Goal: Task Accomplishment & Management: Complete application form

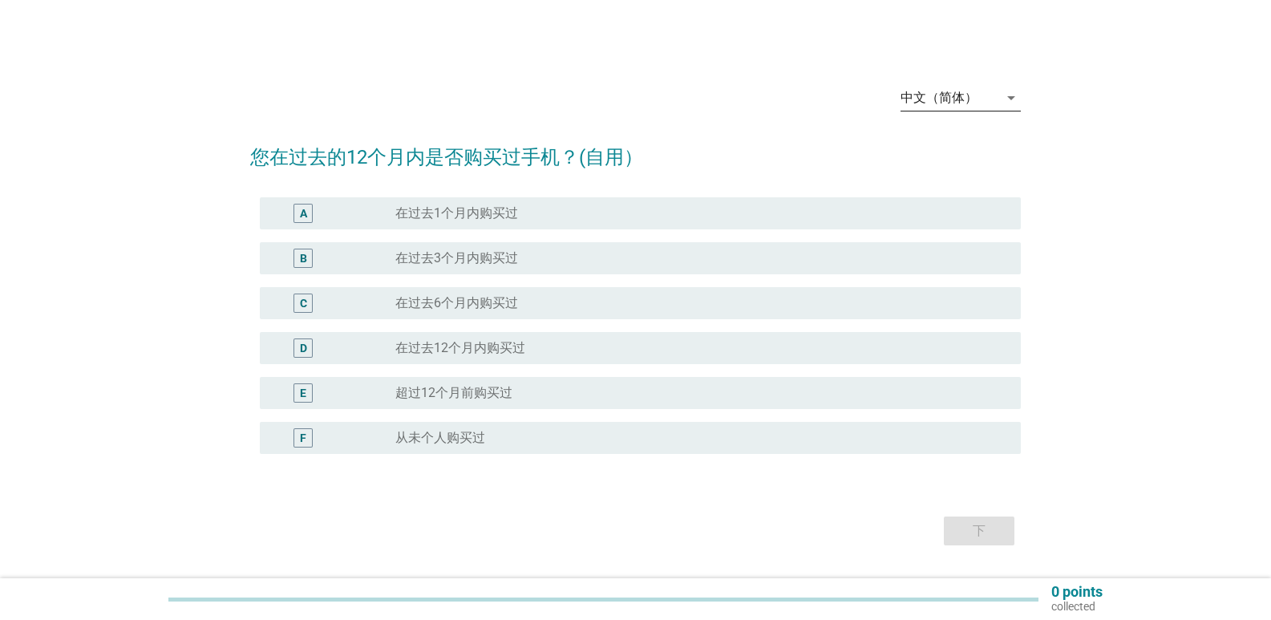
click at [1008, 97] on icon "arrow_drop_down" at bounding box center [1010, 97] width 19 height 19
click at [940, 150] on div "Bahasa Melayu" at bounding box center [960, 148] width 95 height 19
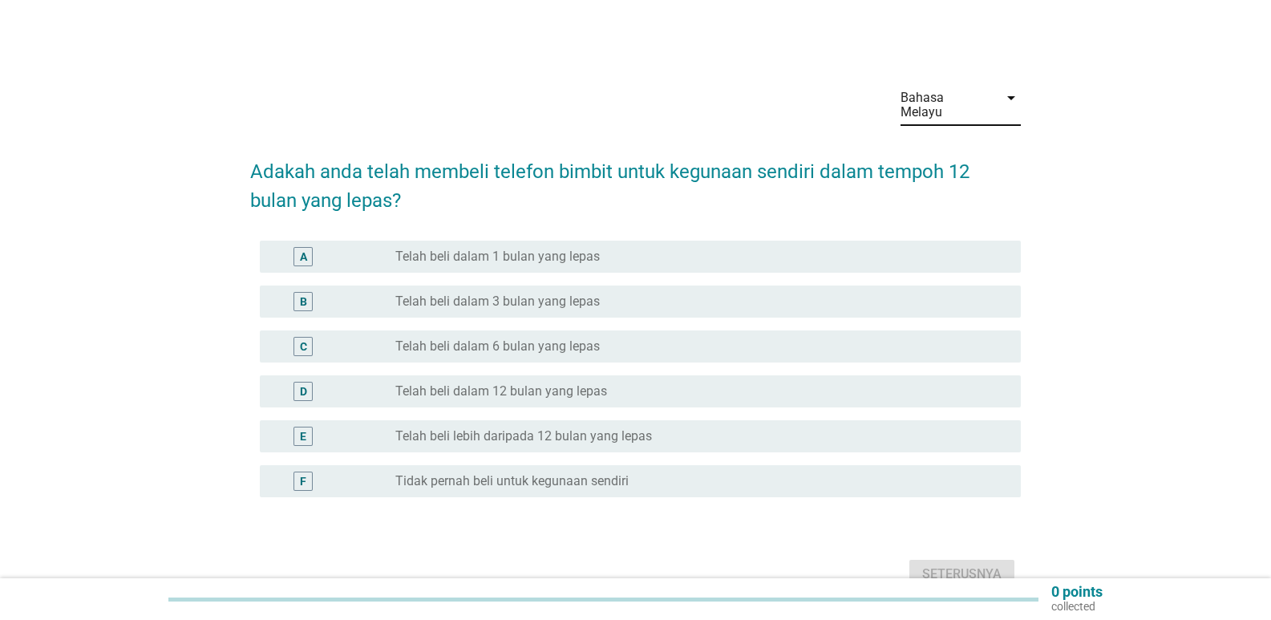
click at [577, 292] on div "radio_button_unchecked Telah beli dalam 3 bulan yang lepas" at bounding box center [701, 301] width 612 height 19
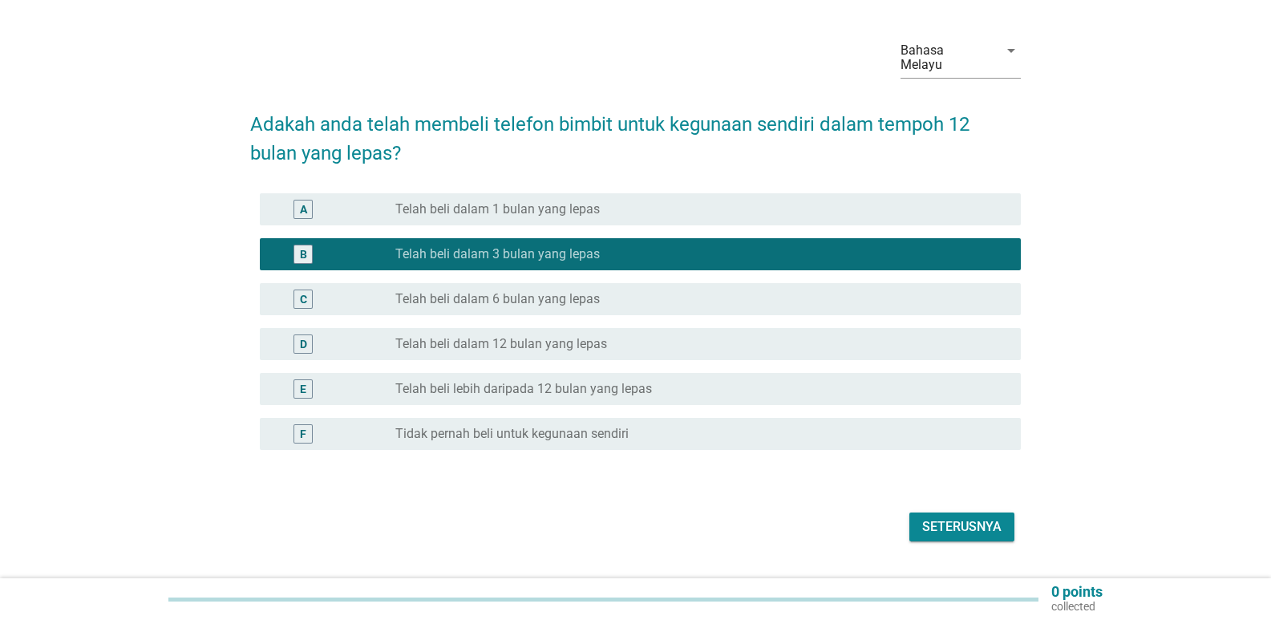
scroll to position [73, 0]
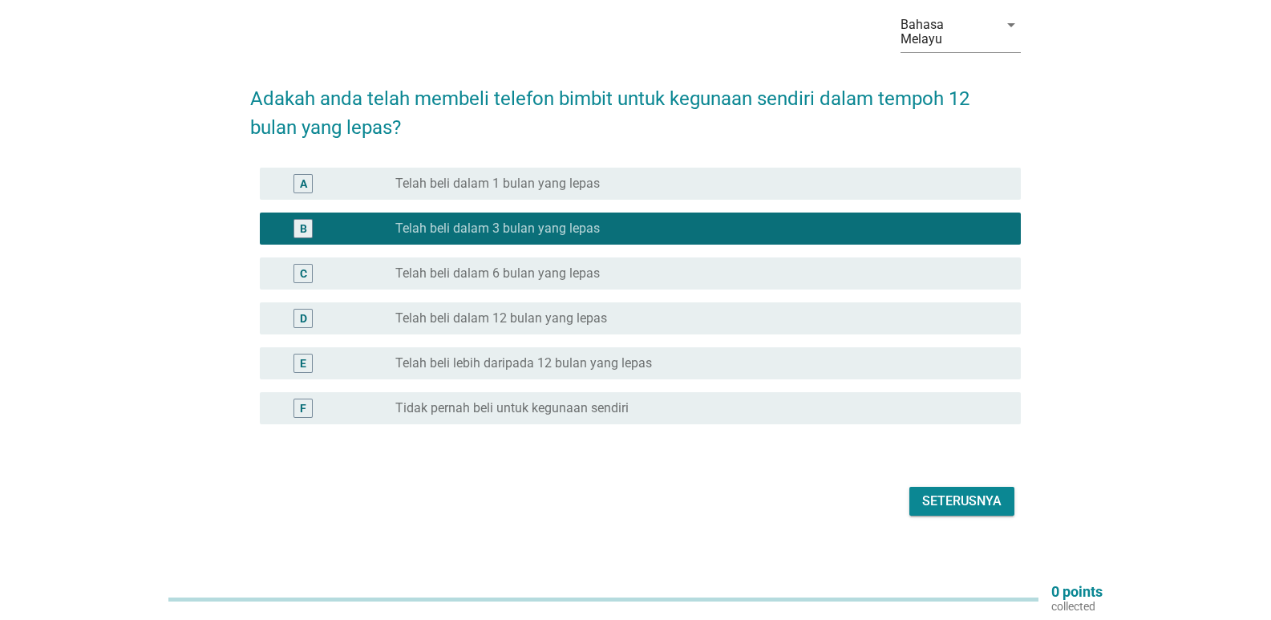
click at [933, 491] on div "Seterusnya" at bounding box center [961, 500] width 79 height 19
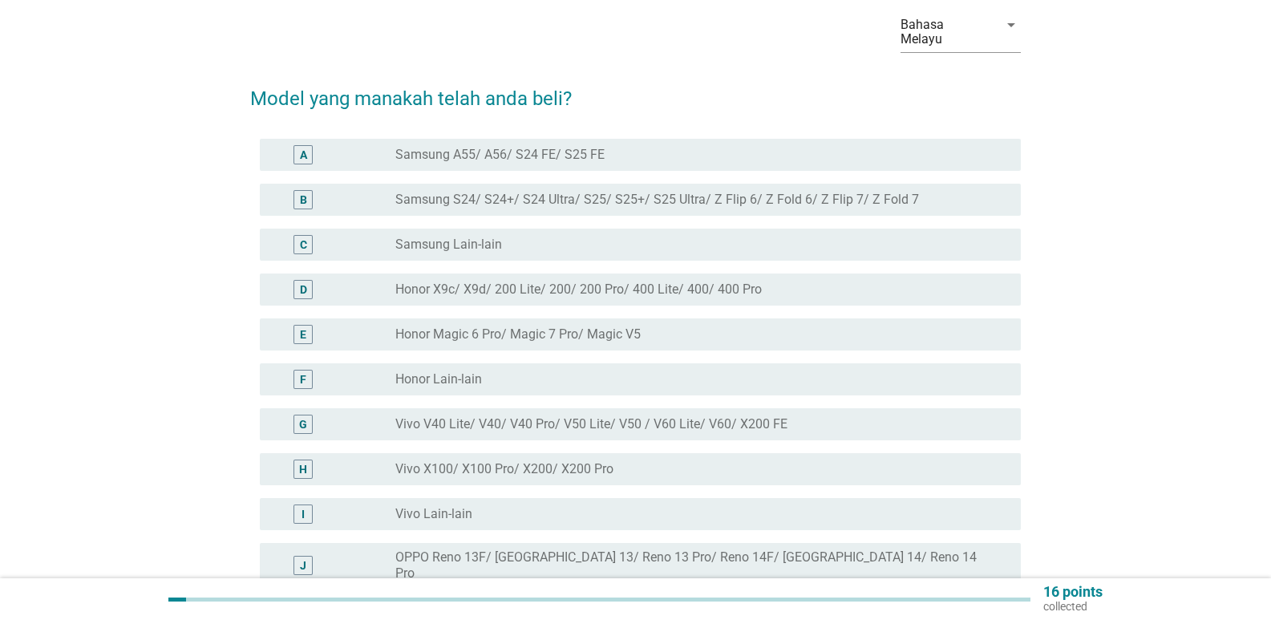
scroll to position [0, 0]
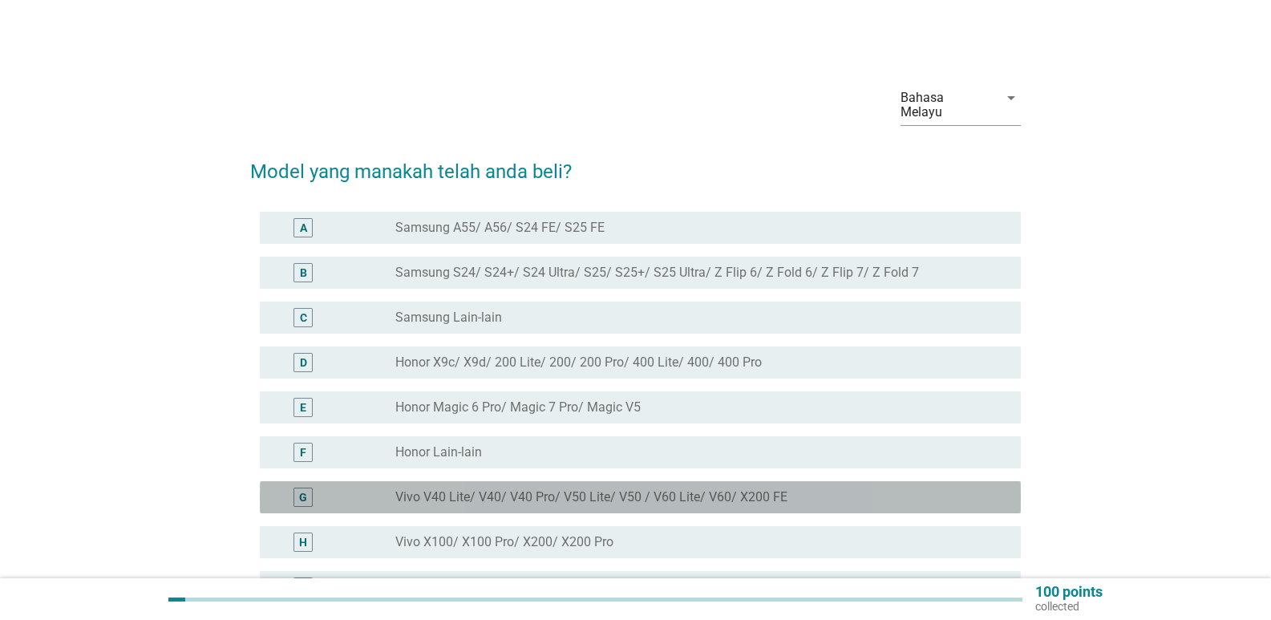
click at [632, 489] on label "Vivo V40 Lite/ V40/ V40 Pro/ V50 Lite/ V50 / V60 Lite/ V60/ X200 FE" at bounding box center [591, 497] width 392 height 16
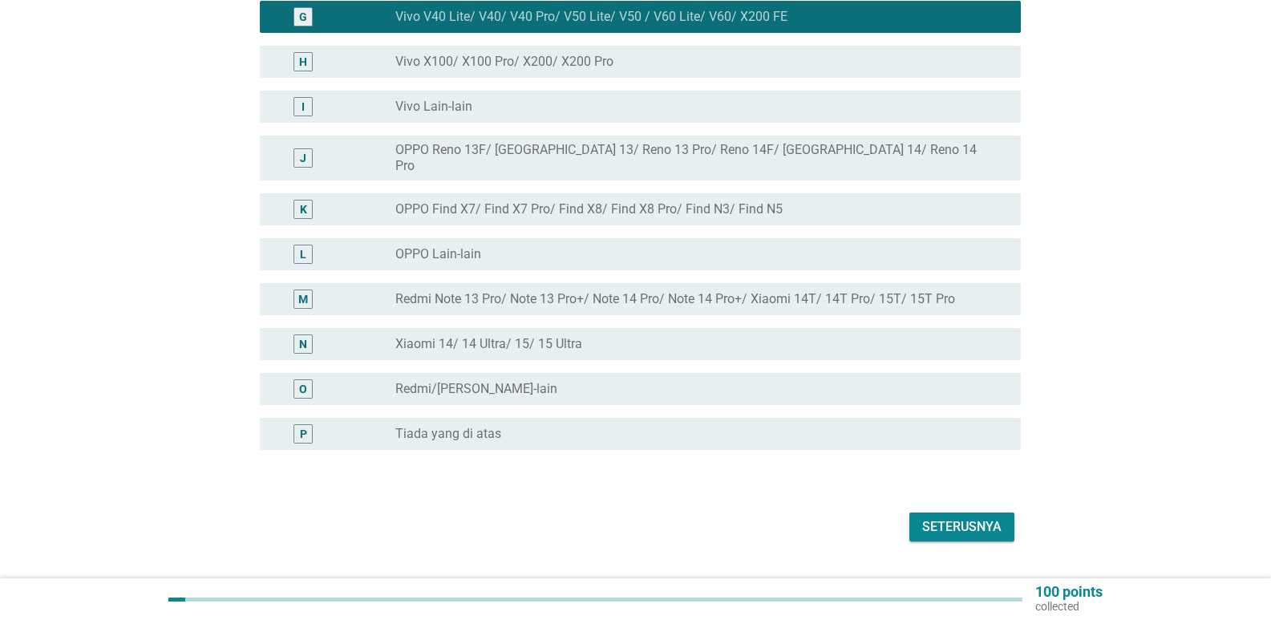
scroll to position [493, 0]
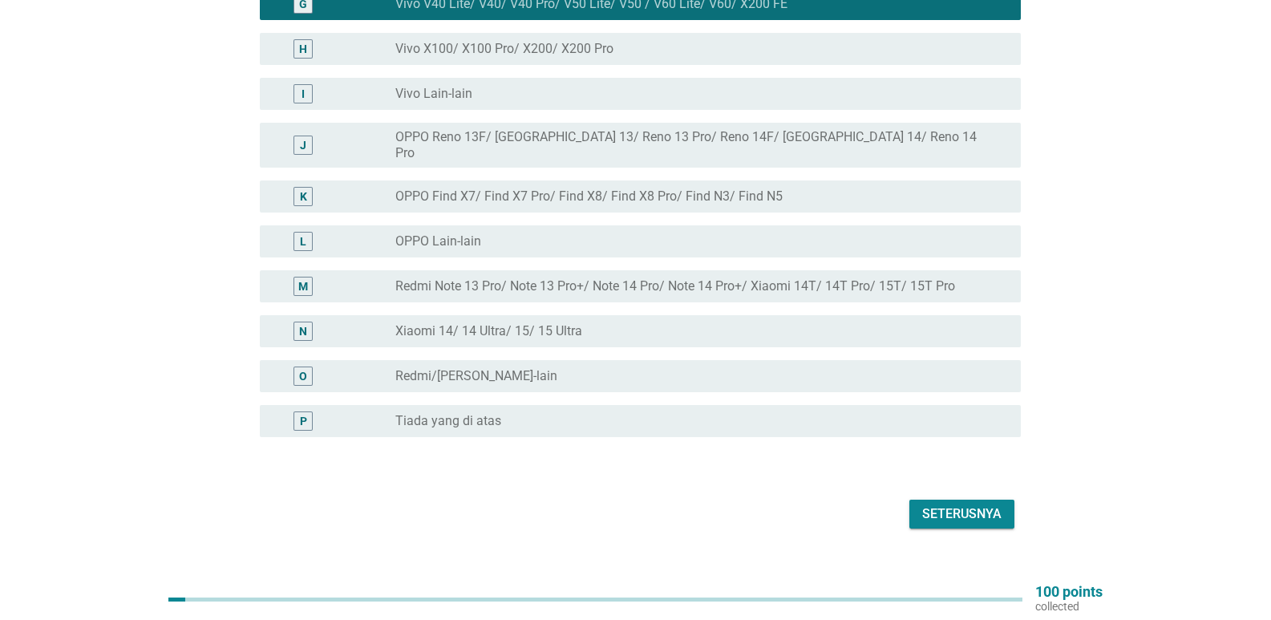
click at [970, 499] on button "Seterusnya" at bounding box center [961, 513] width 105 height 29
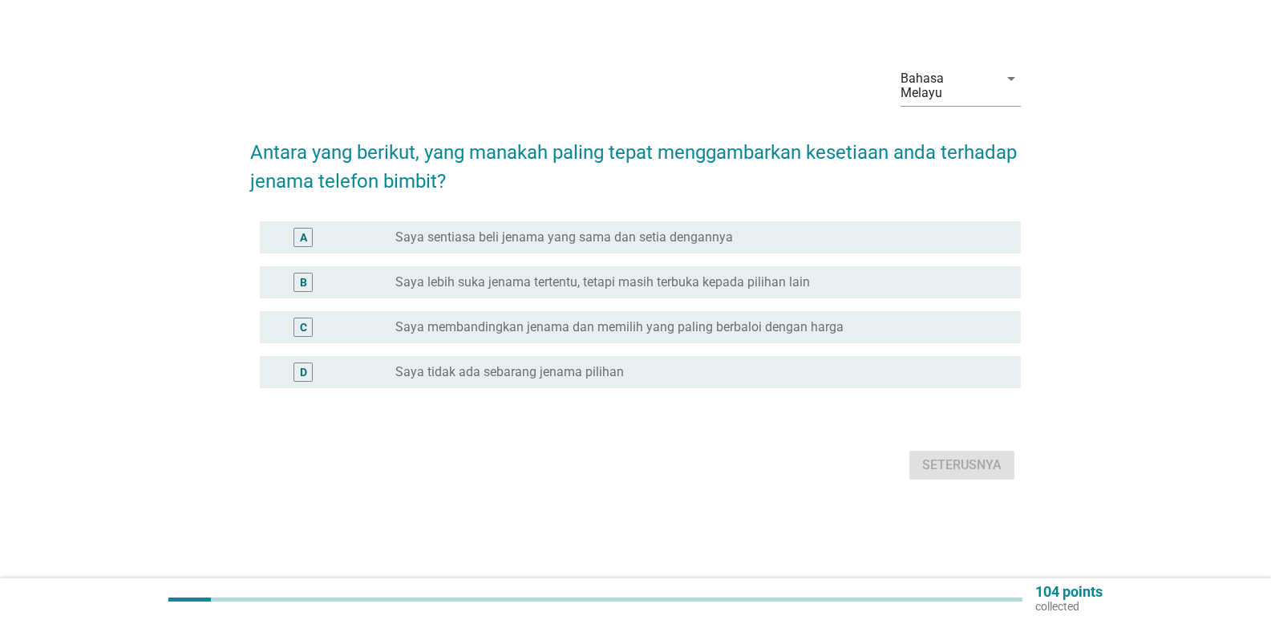
scroll to position [0, 0]
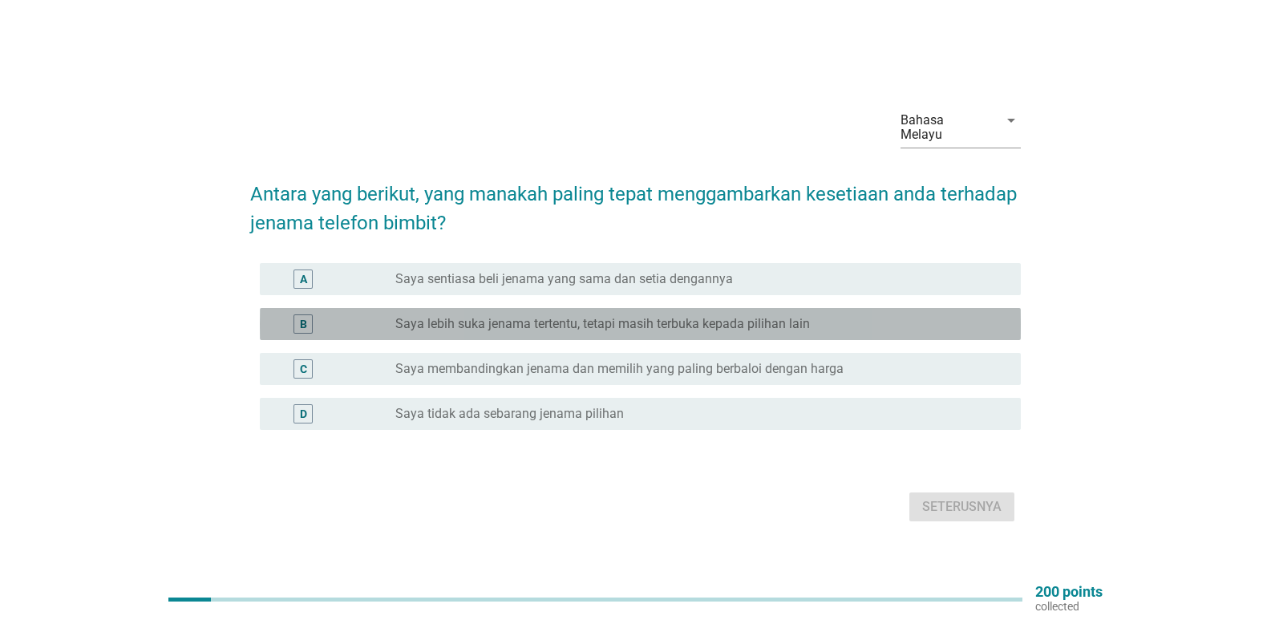
click at [708, 316] on label "Saya lebih suka jenama tertentu, tetapi masih terbuka kepada pilihan lain" at bounding box center [602, 324] width 414 height 16
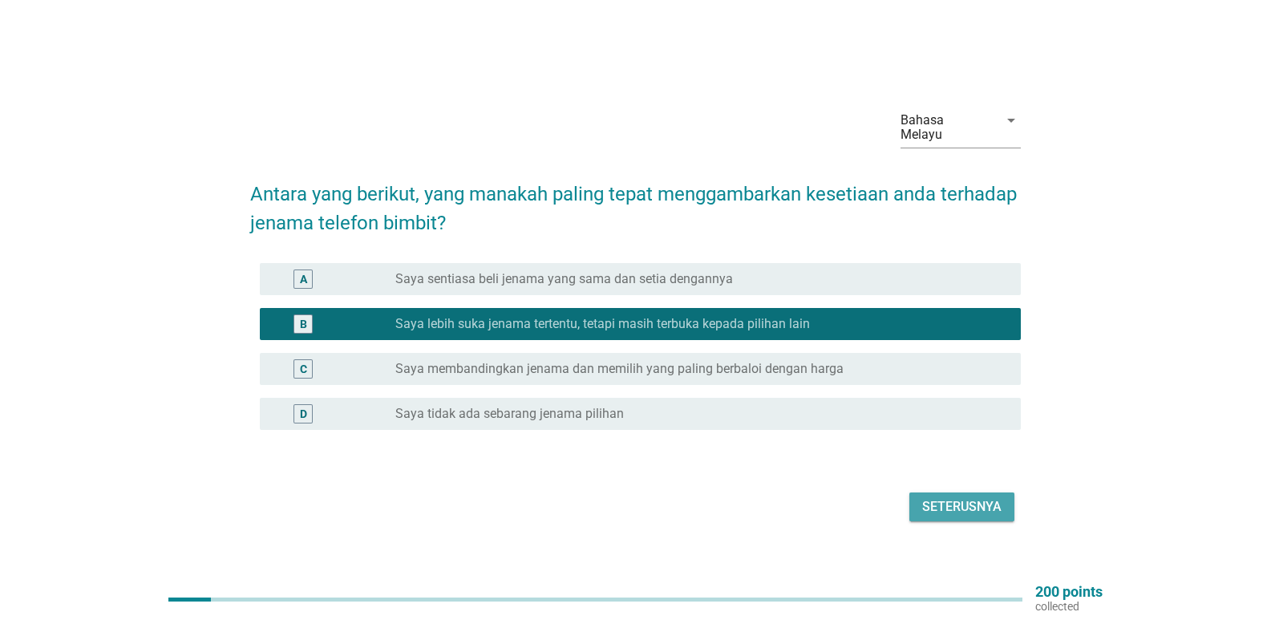
click at [944, 506] on div "Seterusnya" at bounding box center [961, 506] width 79 height 19
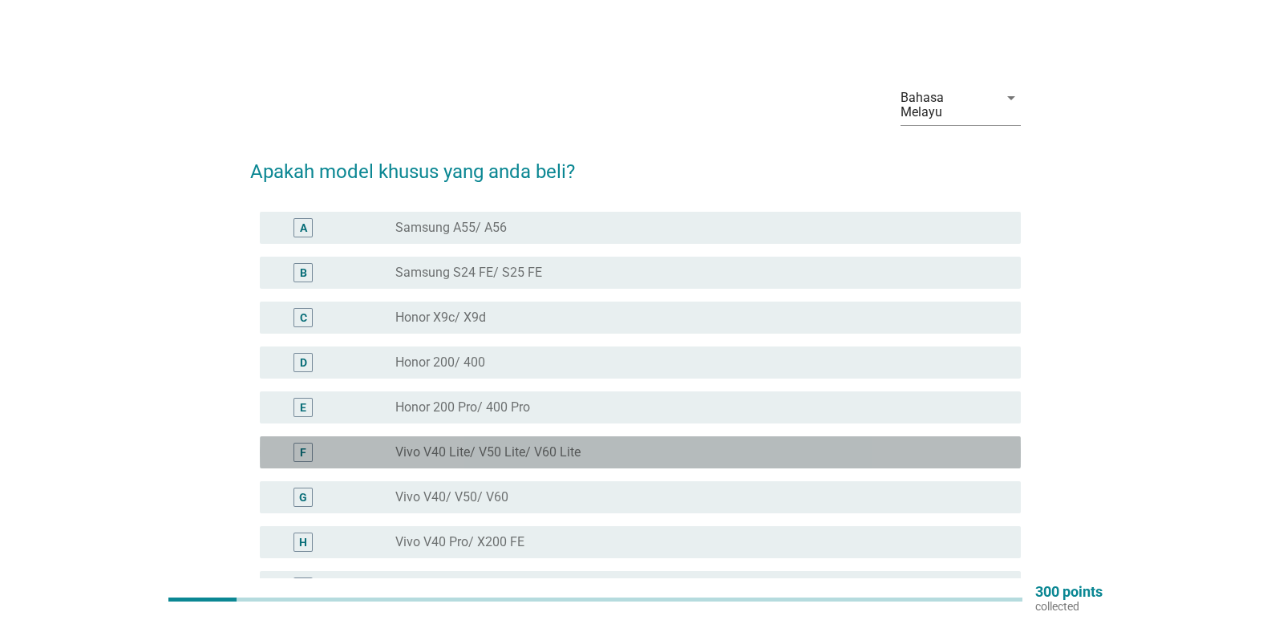
click at [592, 444] on div "radio_button_unchecked Vivo V40 Lite/ V50 Lite/ V60 Lite" at bounding box center [695, 452] width 600 height 16
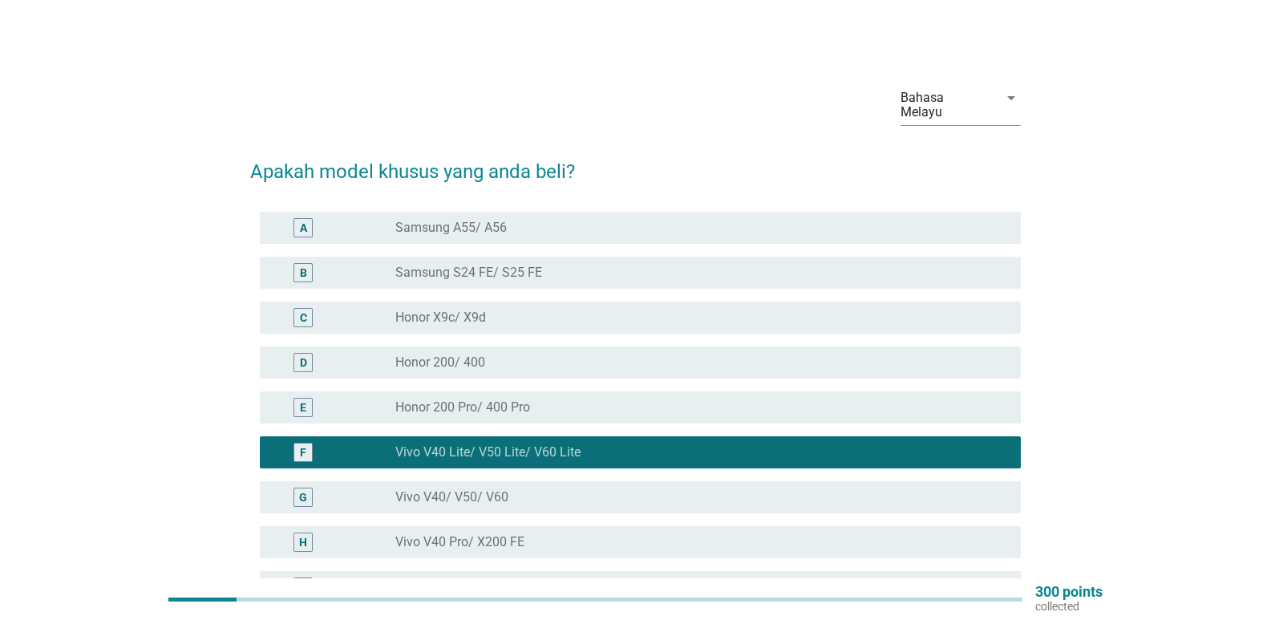
click at [595, 399] on div "radio_button_unchecked Honor 200 Pro/ 400 Pro" at bounding box center [695, 407] width 600 height 16
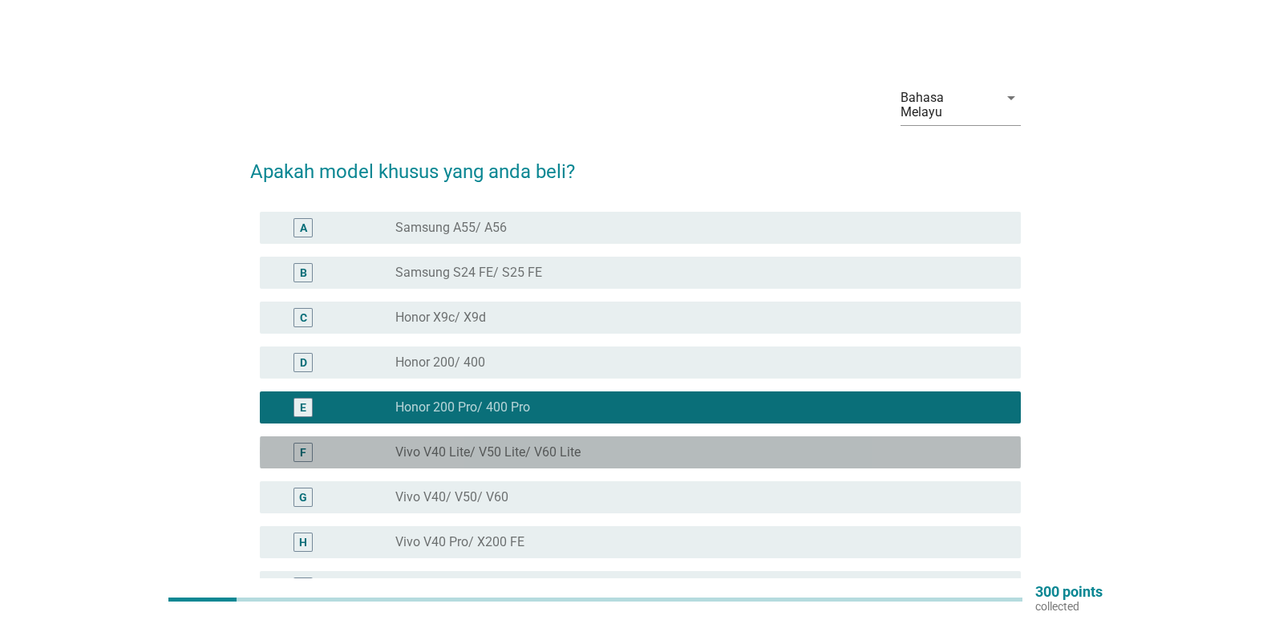
click at [572, 444] on label "Vivo V40 Lite/ V50 Lite/ V60 Lite" at bounding box center [487, 452] width 185 height 16
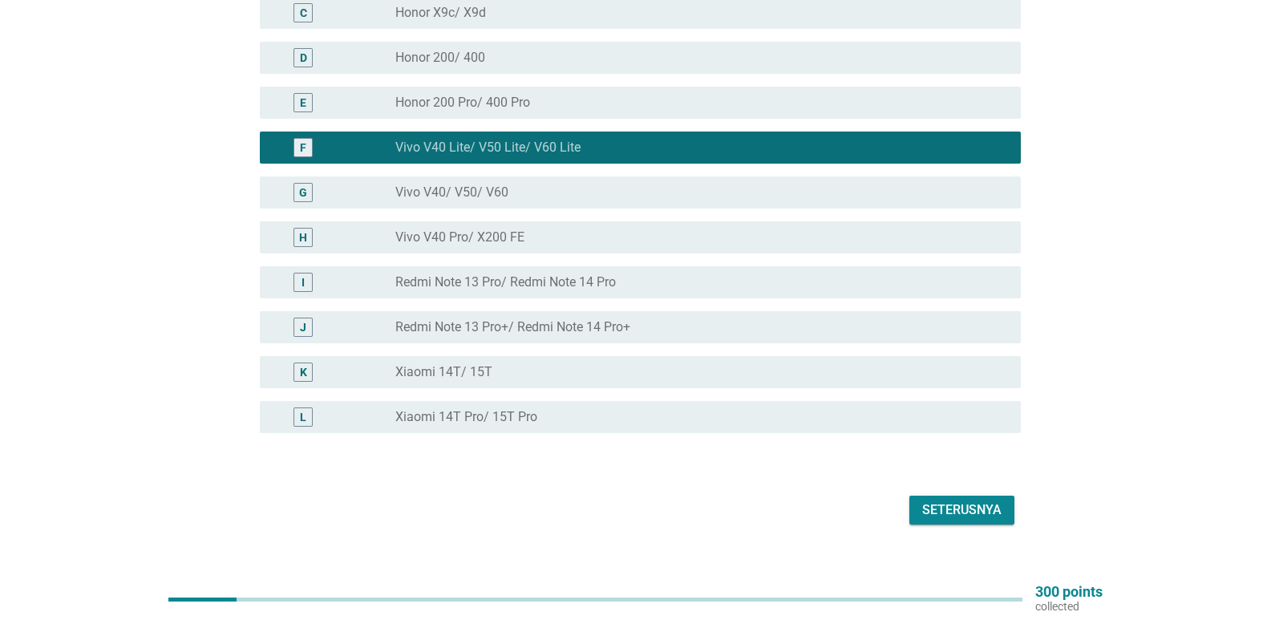
scroll to position [313, 0]
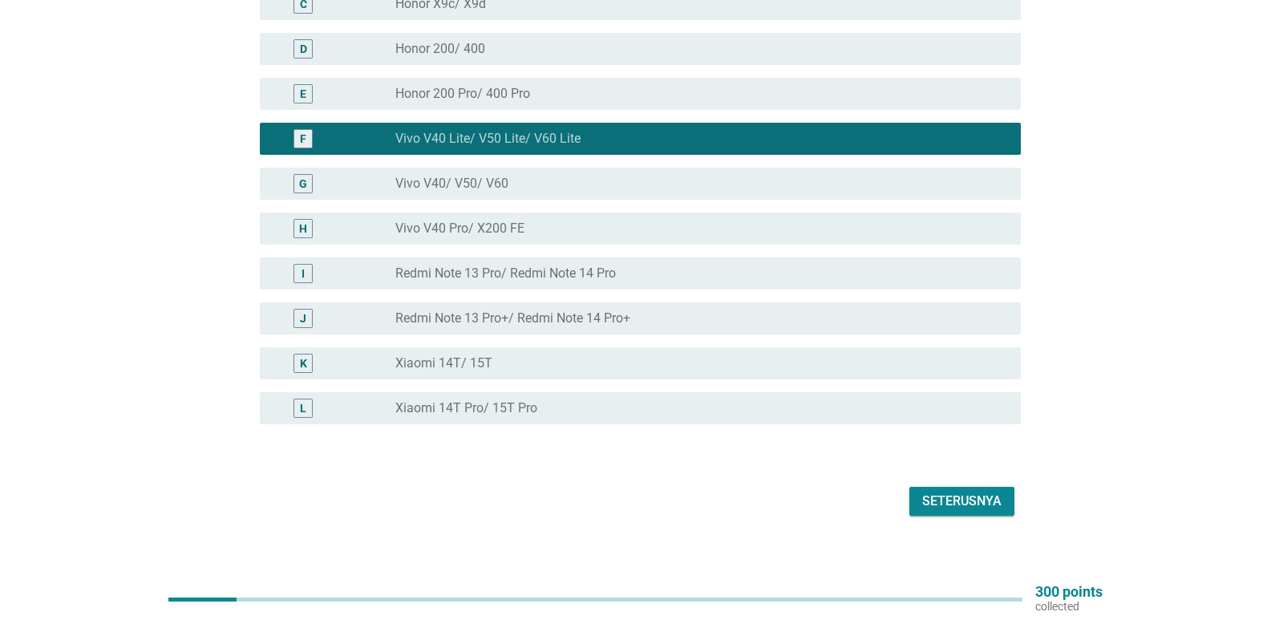
click at [965, 491] on div "Seterusnya" at bounding box center [961, 500] width 79 height 19
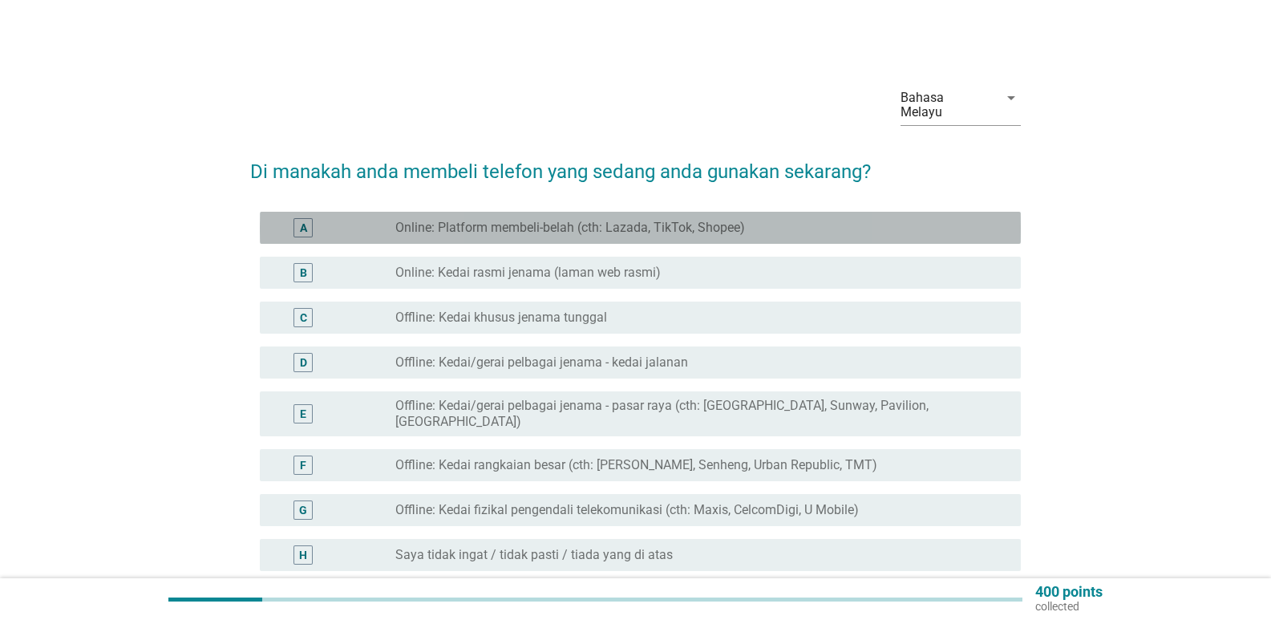
click at [715, 220] on label "Online: Platform membeli-belah (cth: Lazada, TikTok, Shopee)" at bounding box center [570, 228] width 350 height 16
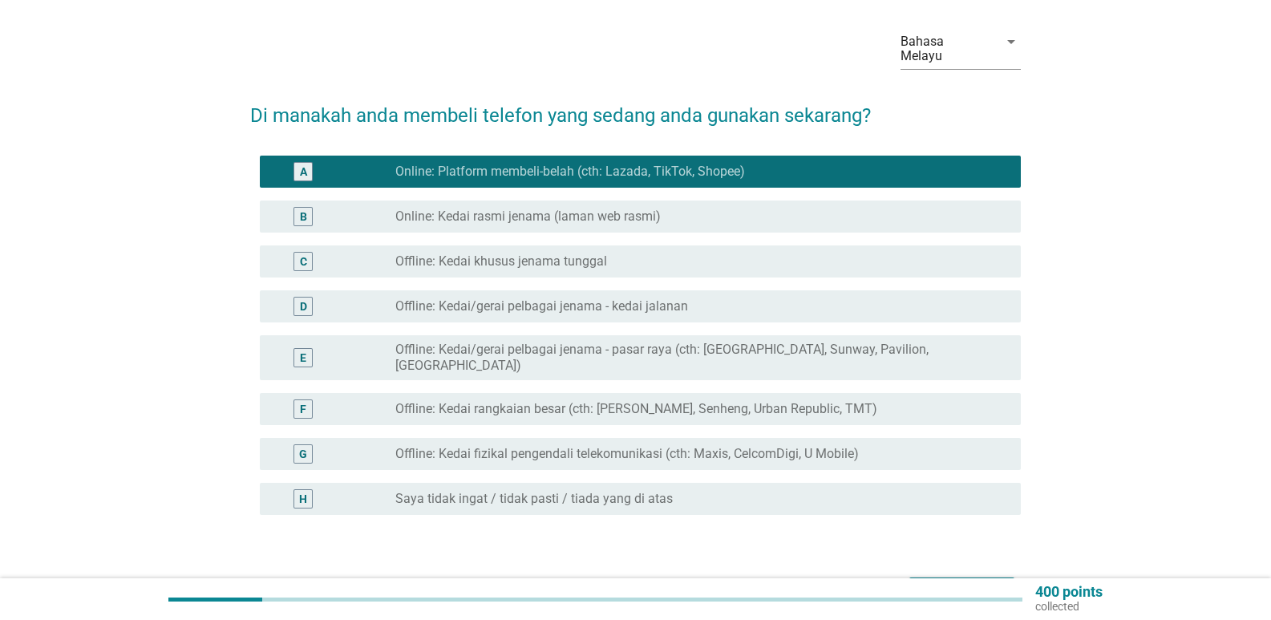
scroll to position [80, 0]
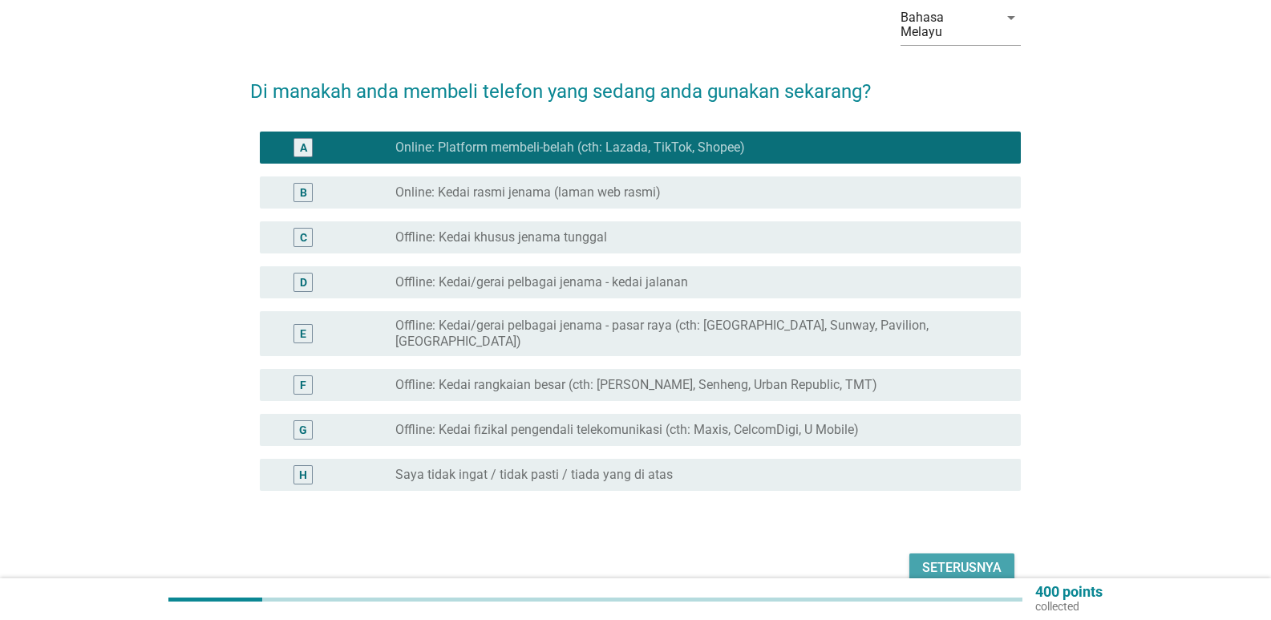
click at [968, 558] on div "Seterusnya" at bounding box center [961, 567] width 79 height 19
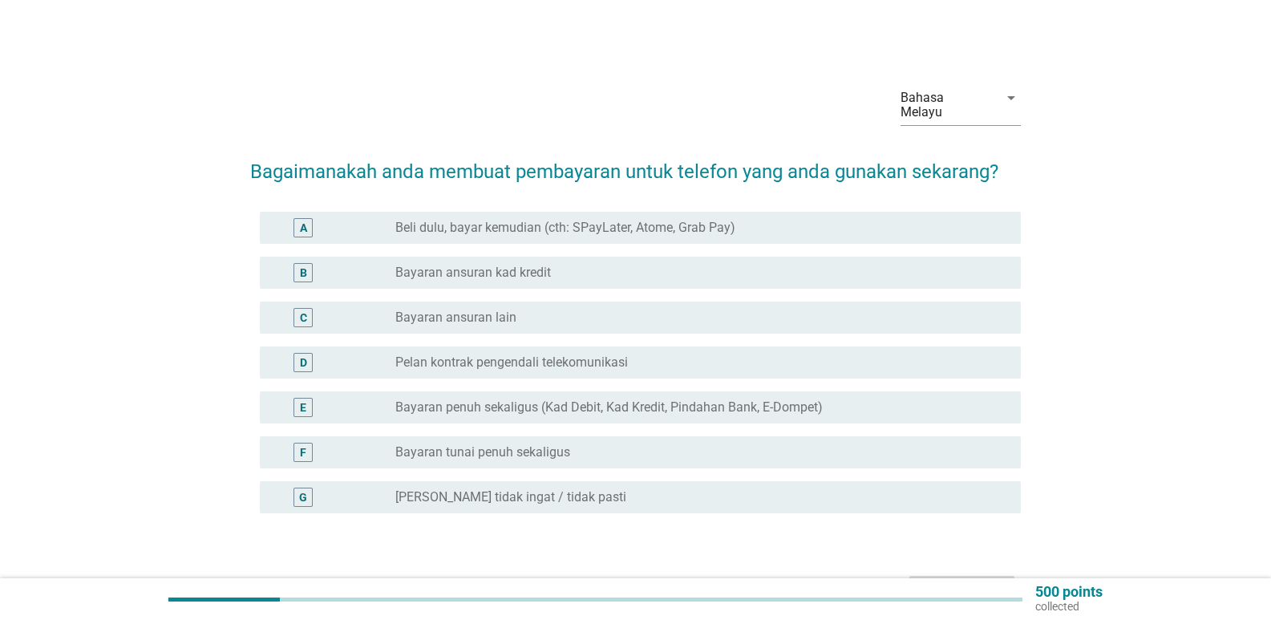
click at [629, 406] on div "E radio_button_unchecked Bayaran penuh sekaligus (Kad Debit, Kad Kredit, Pindah…" at bounding box center [640, 407] width 761 height 32
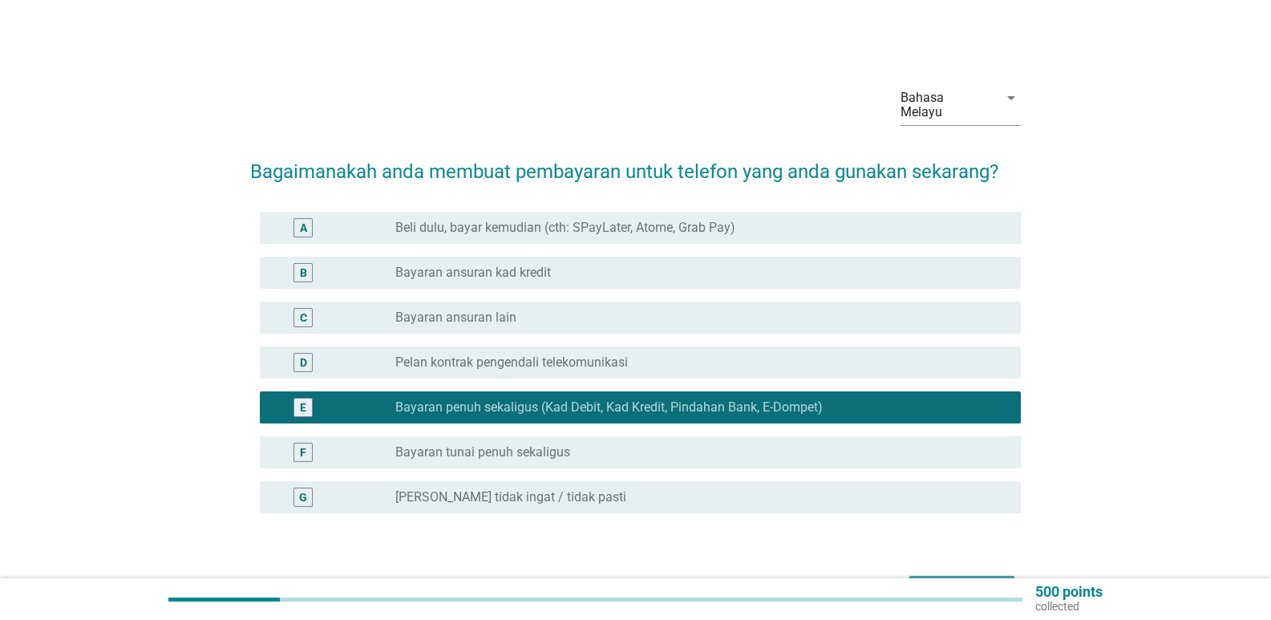
click at [932, 580] on div "Seterusnya" at bounding box center [961, 589] width 79 height 19
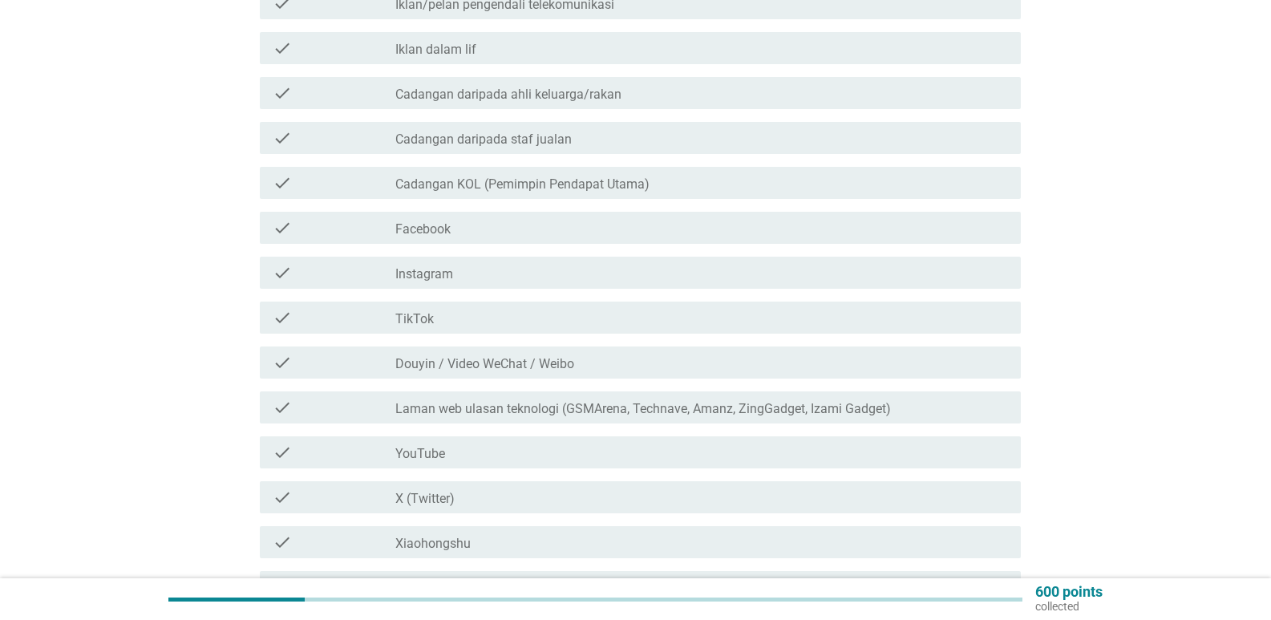
scroll to position [641, 0]
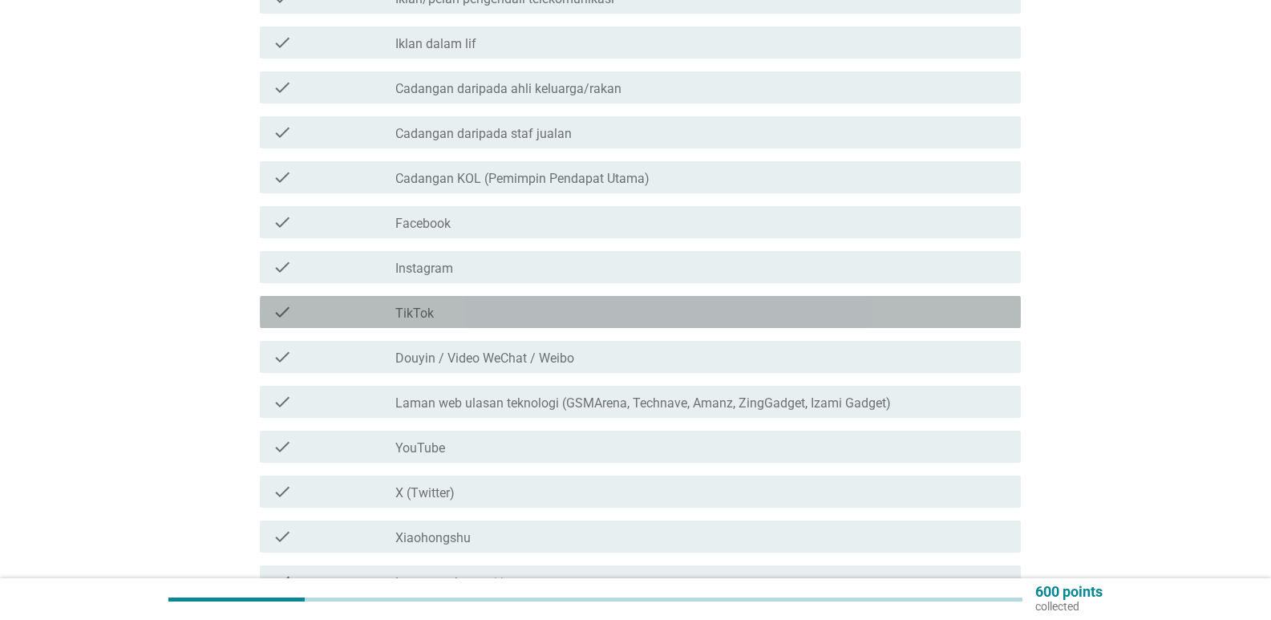
click at [628, 302] on div "check_box_outline_blank TikTok" at bounding box center [701, 311] width 612 height 19
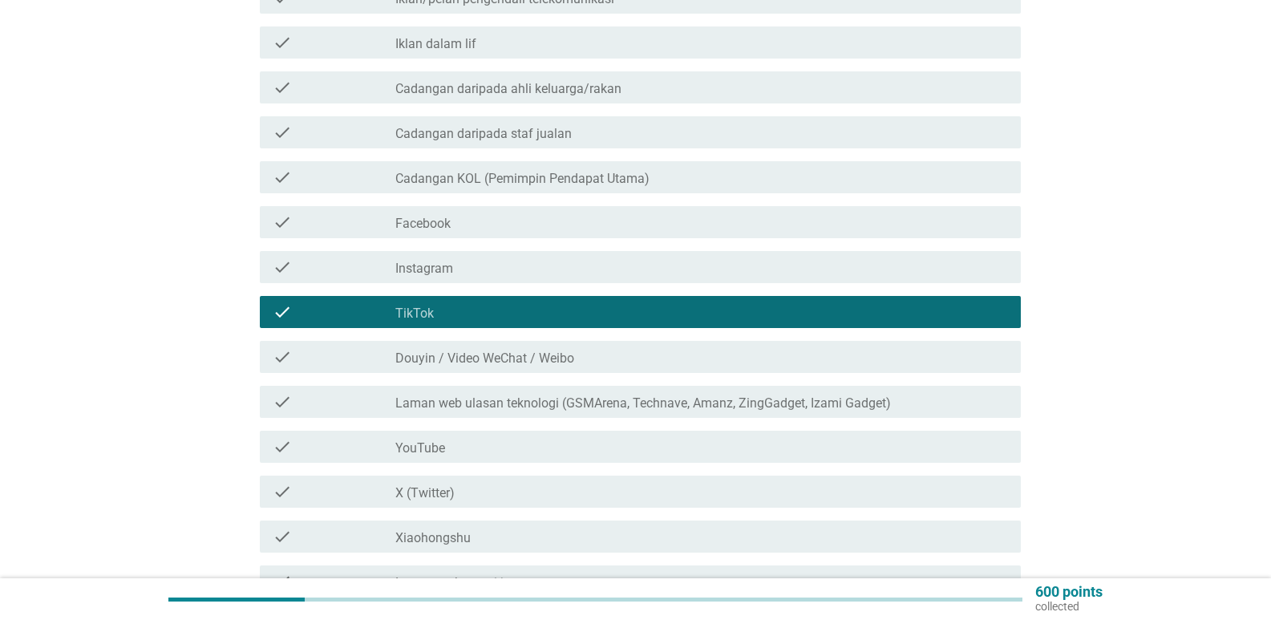
click at [495, 257] on div "check_box_outline_blank Instagram" at bounding box center [701, 266] width 612 height 19
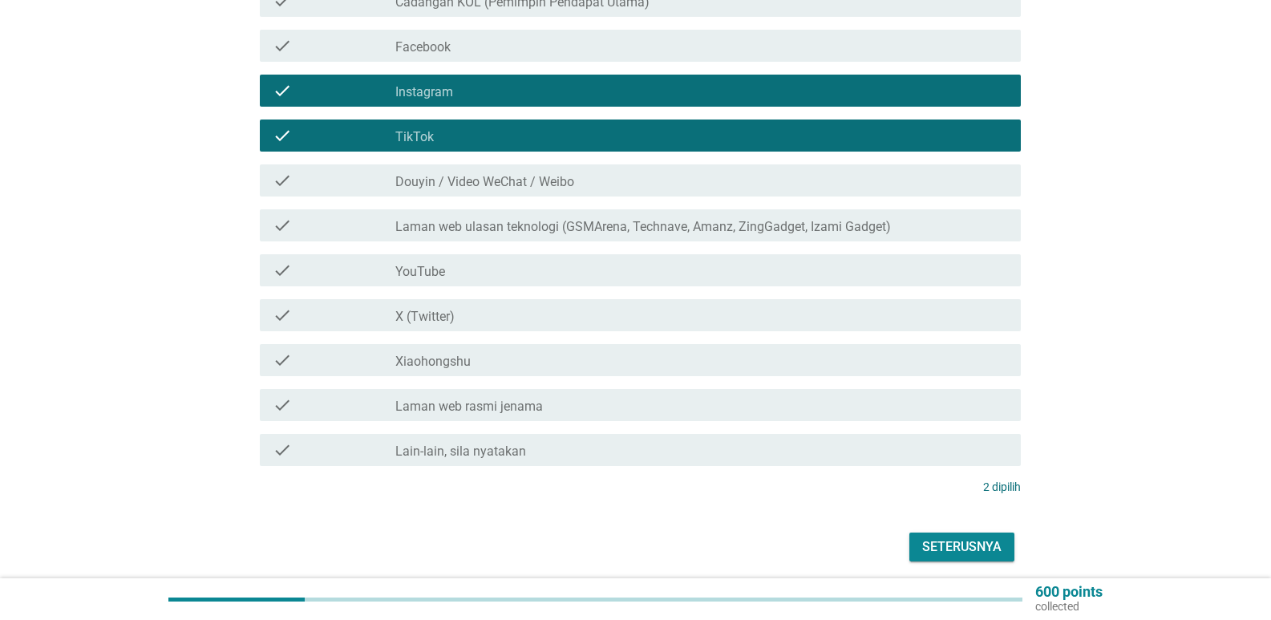
scroll to position [863, 0]
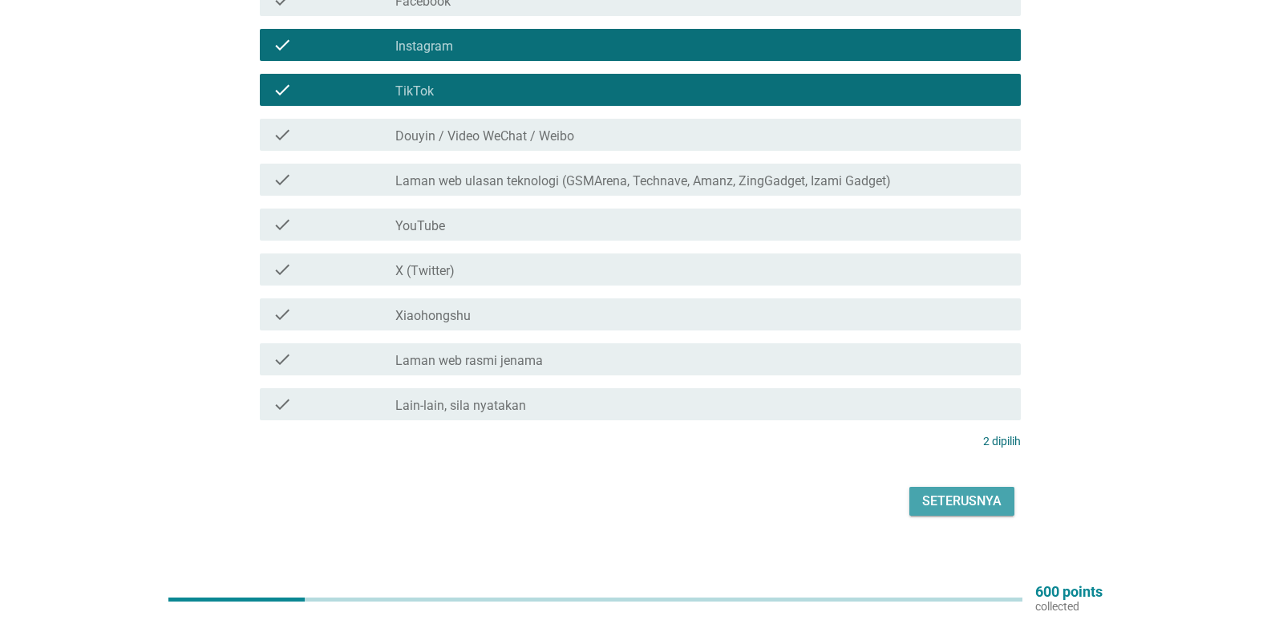
click at [953, 491] on div "Seterusnya" at bounding box center [961, 500] width 79 height 19
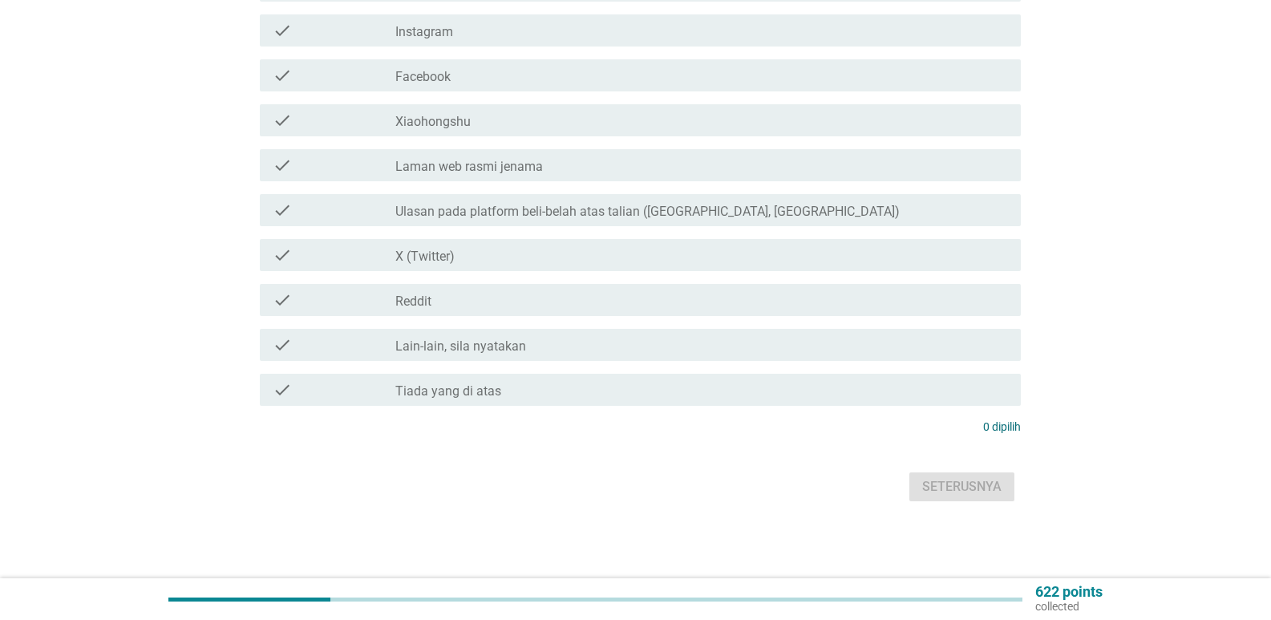
scroll to position [0, 0]
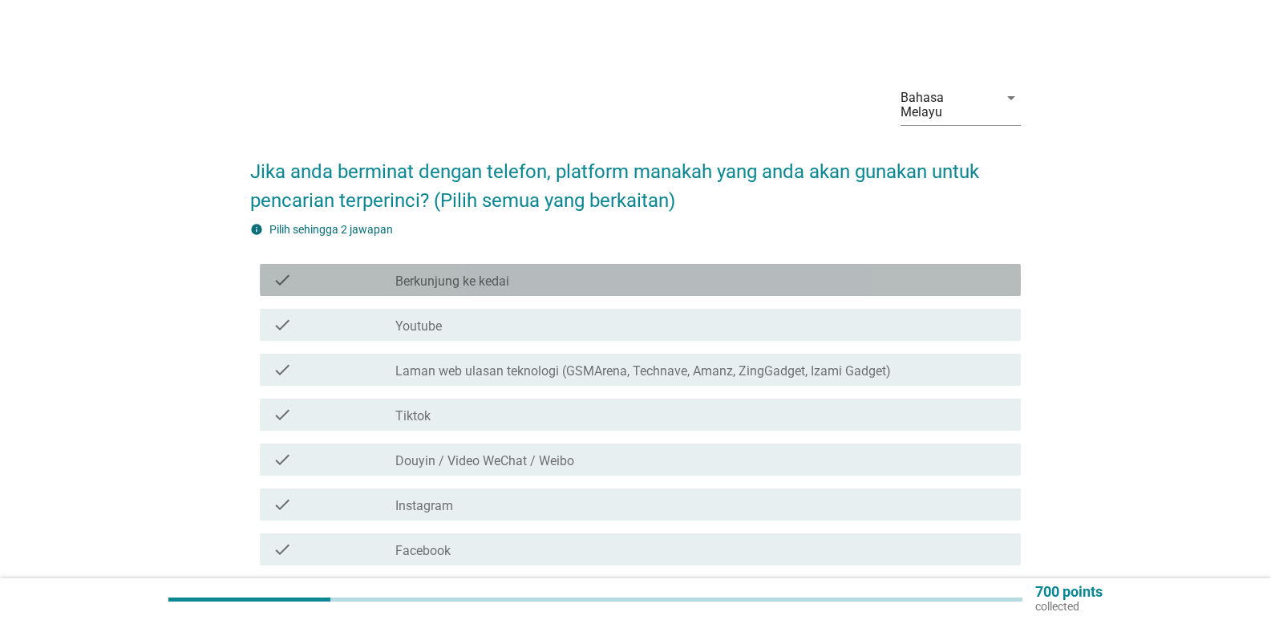
click at [578, 264] on div "check check_box_outline_blank Berkunjung ke kedai" at bounding box center [640, 280] width 761 height 32
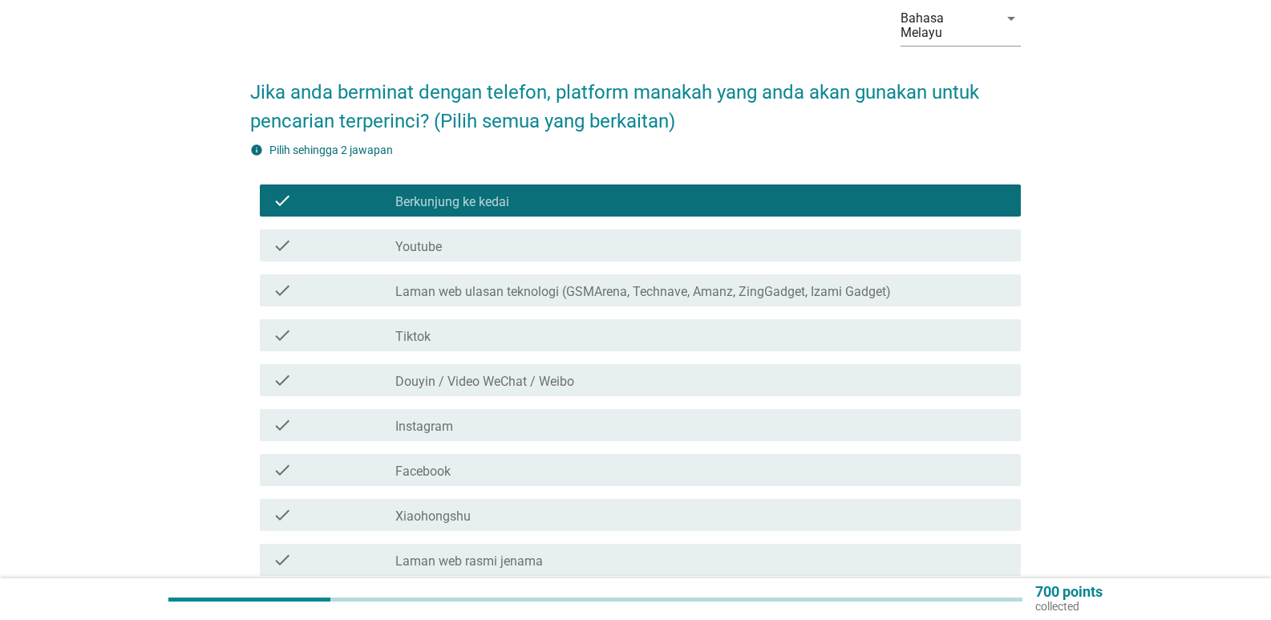
scroll to position [80, 0]
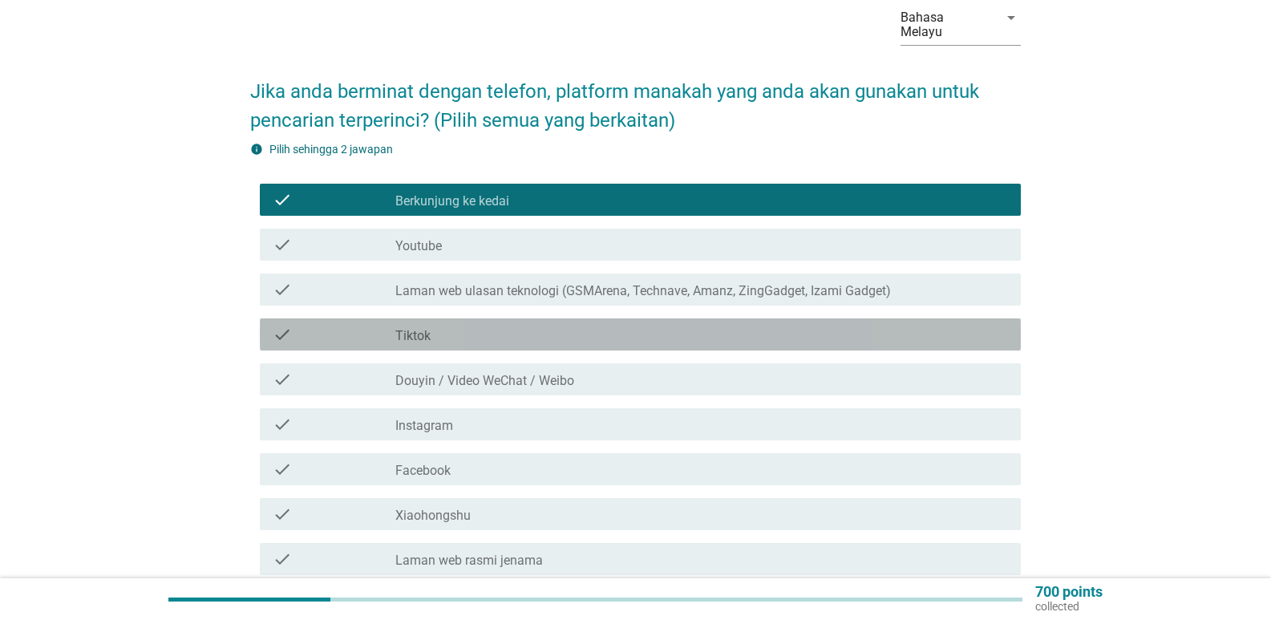
click at [467, 325] on div "check_box_outline_blank Tiktok" at bounding box center [701, 334] width 612 height 19
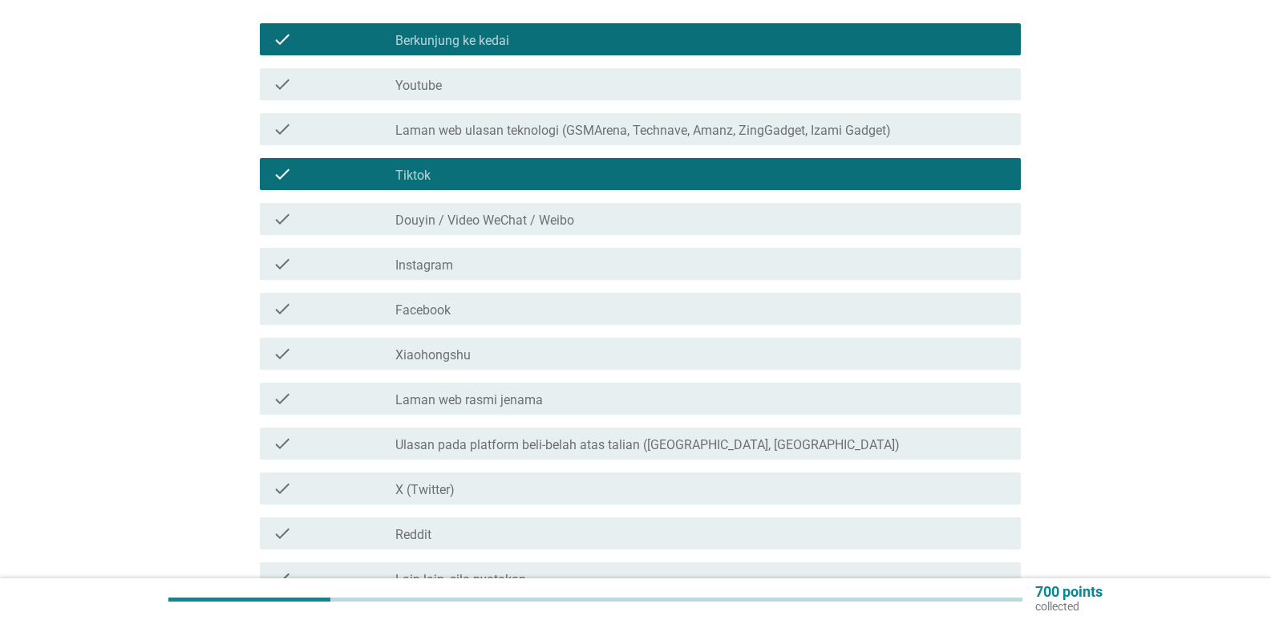
scroll to position [321, 0]
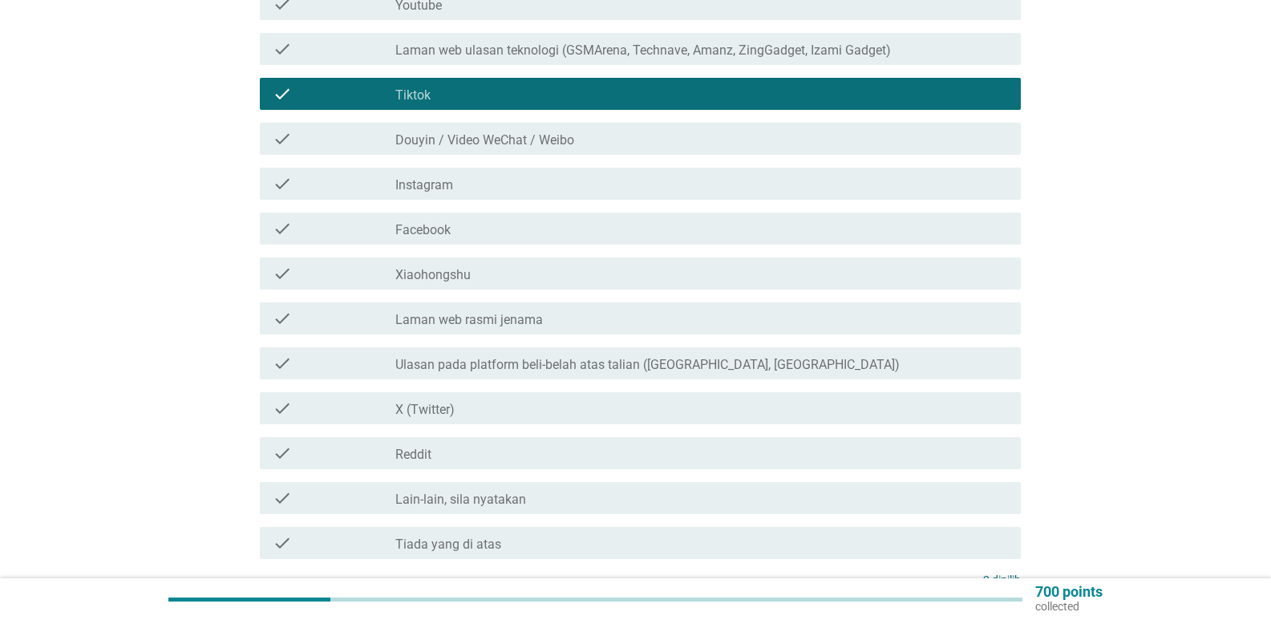
click at [650, 357] on label "Ulasan pada platform beli-belah atas talian ([GEOGRAPHIC_DATA], [GEOGRAPHIC_DAT…" at bounding box center [647, 365] width 504 height 16
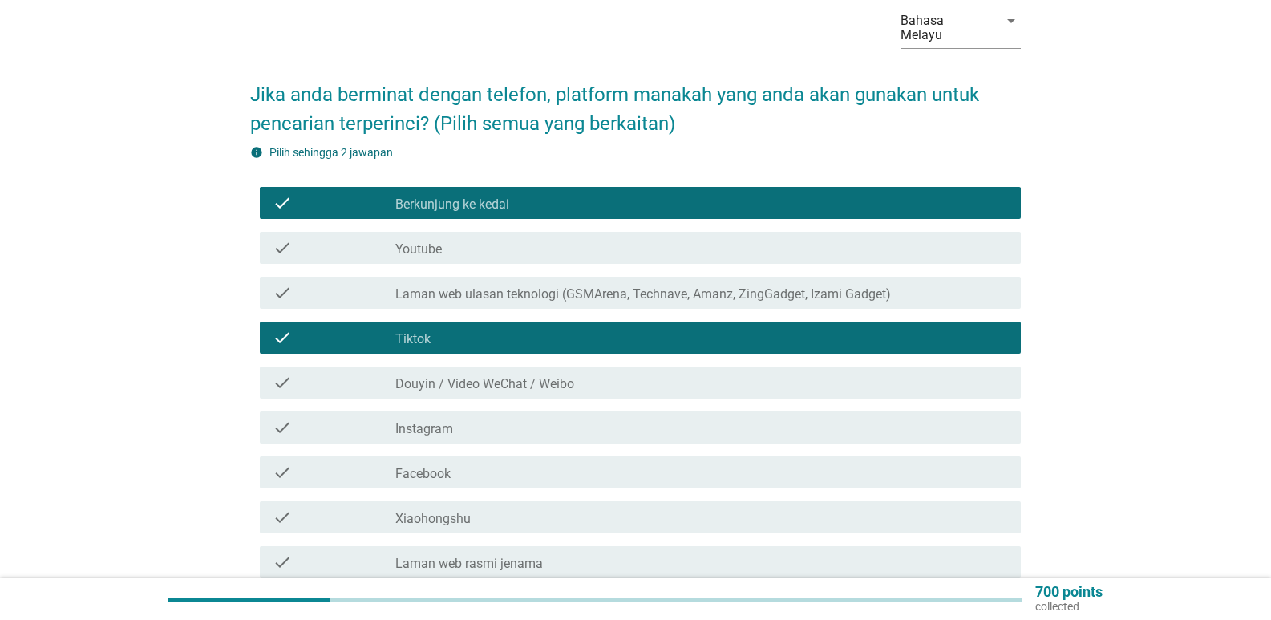
scroll to position [59, 0]
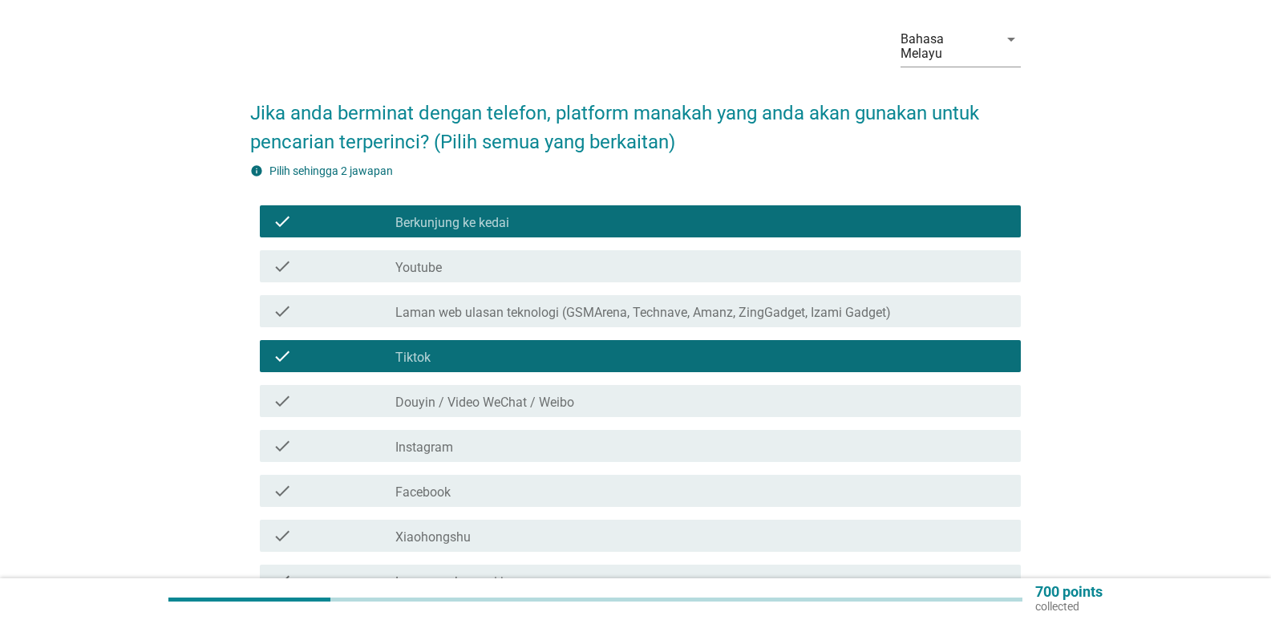
click at [527, 346] on div "check_box_outline_blank Tiktok" at bounding box center [701, 355] width 612 height 19
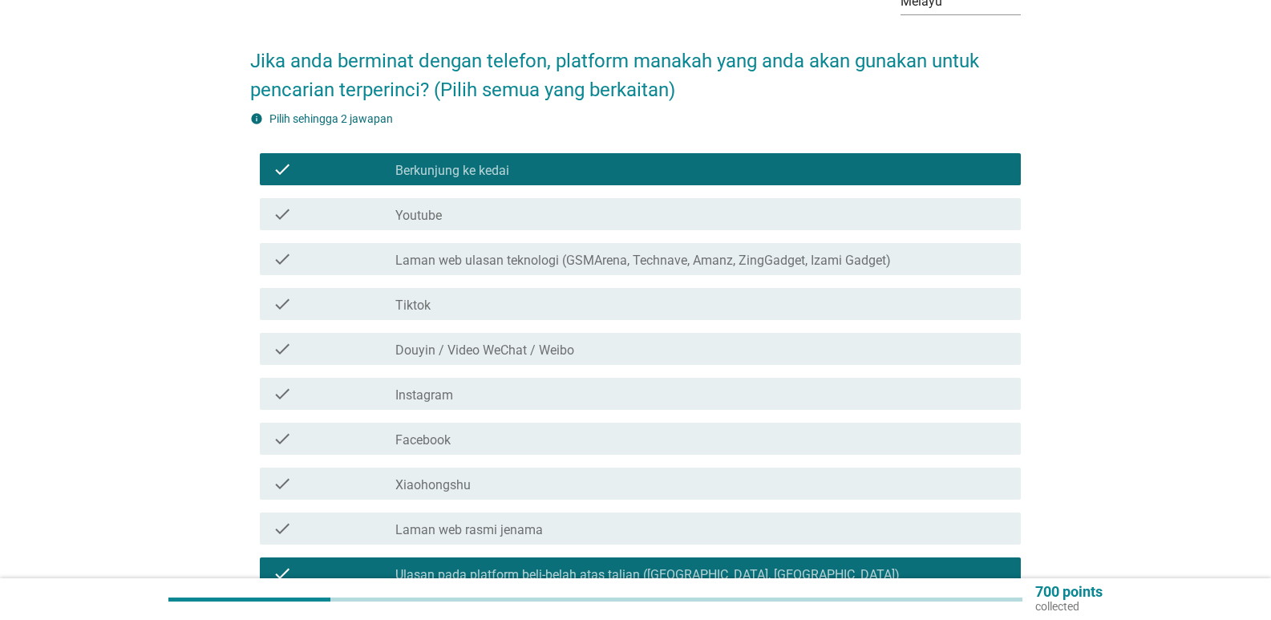
scroll to position [139, 0]
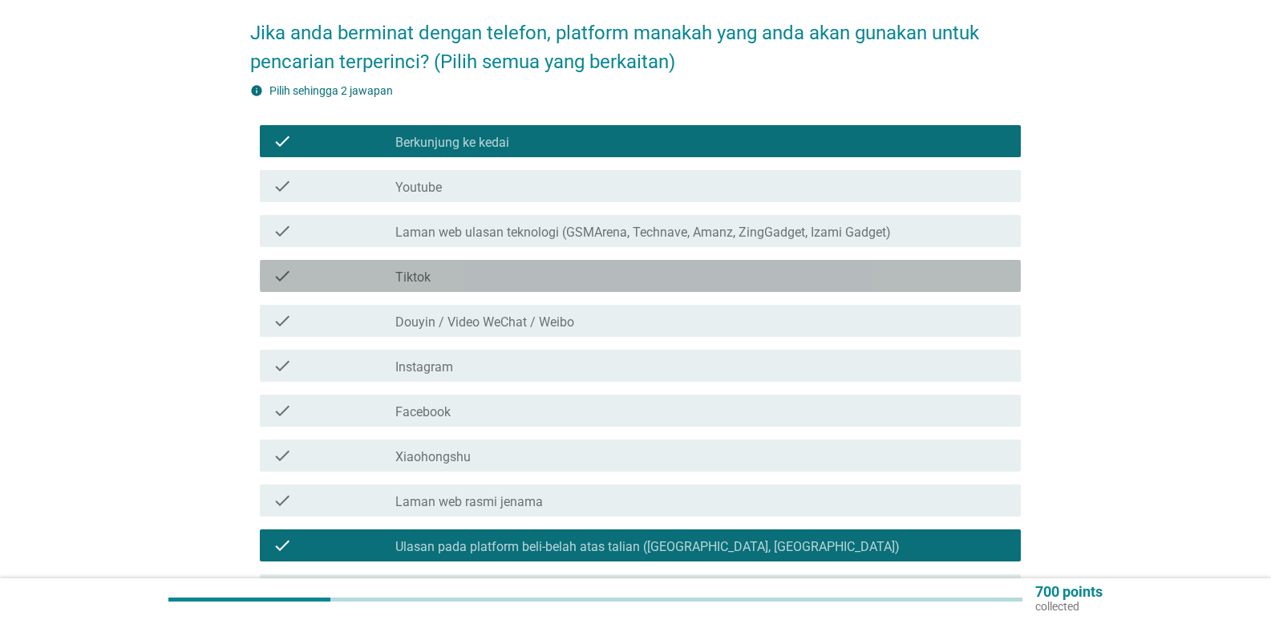
click at [499, 266] on div "check_box_outline_blank Tiktok" at bounding box center [701, 275] width 612 height 19
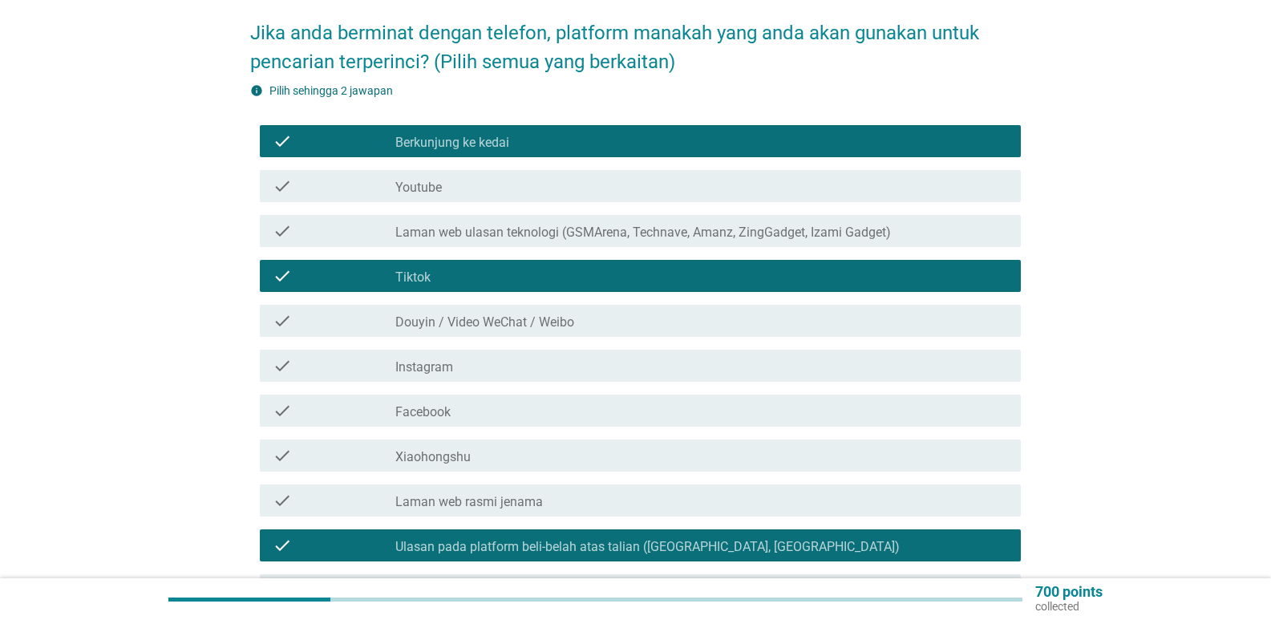
click at [519, 539] on label "Ulasan pada platform beli-belah atas talian ([GEOGRAPHIC_DATA], [GEOGRAPHIC_DAT…" at bounding box center [647, 547] width 504 height 16
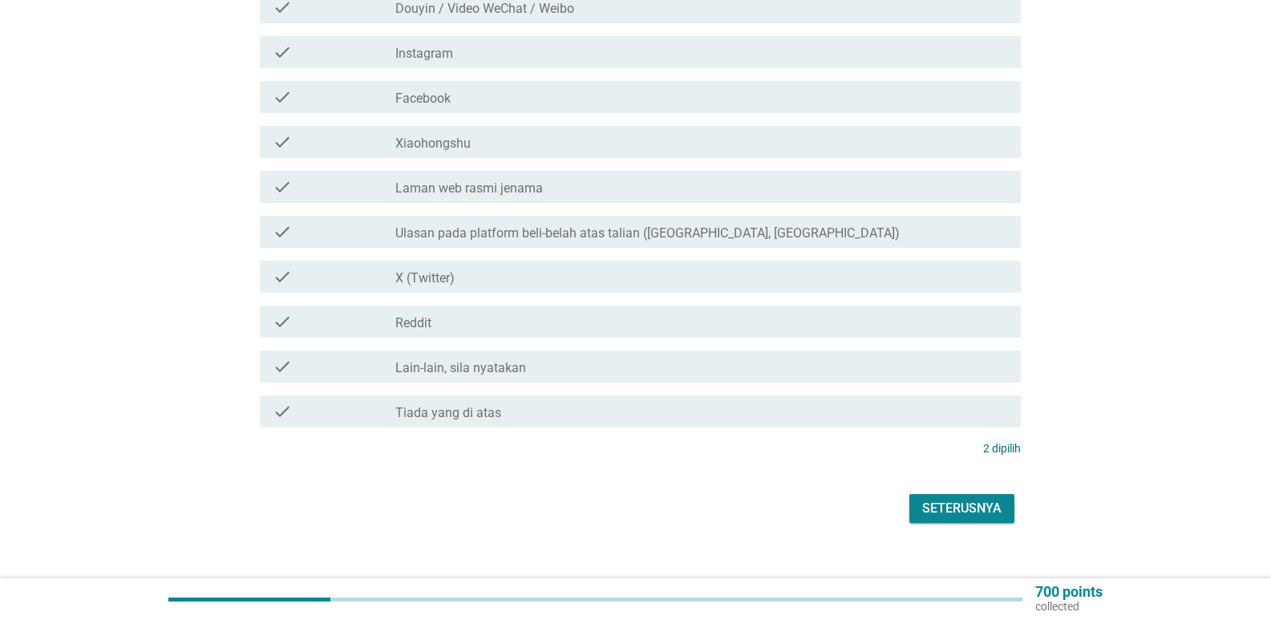
scroll to position [459, 0]
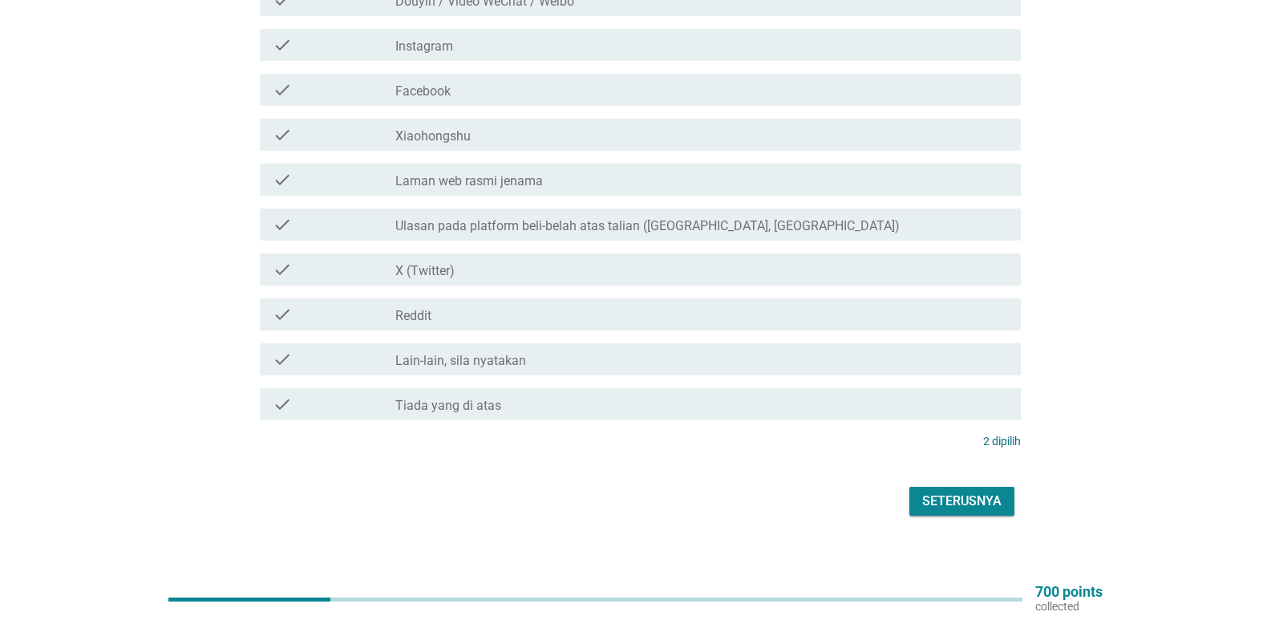
click at [929, 491] on div "Seterusnya" at bounding box center [961, 500] width 79 height 19
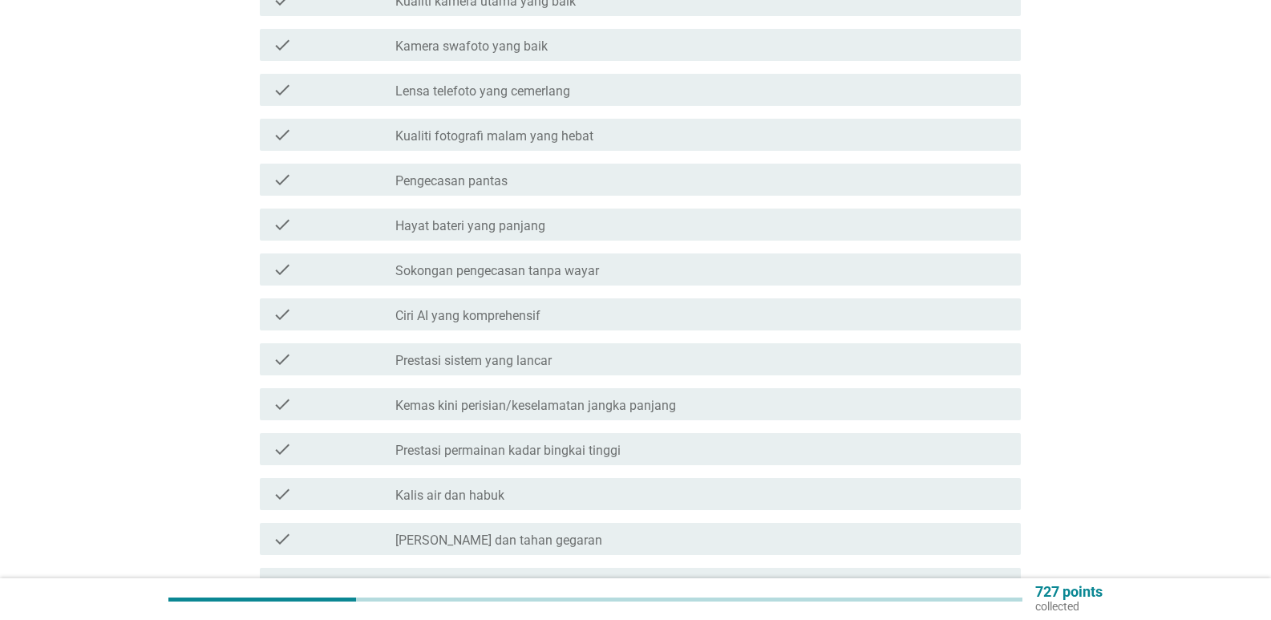
scroll to position [0, 0]
